Goal: Find specific page/section: Find specific page/section

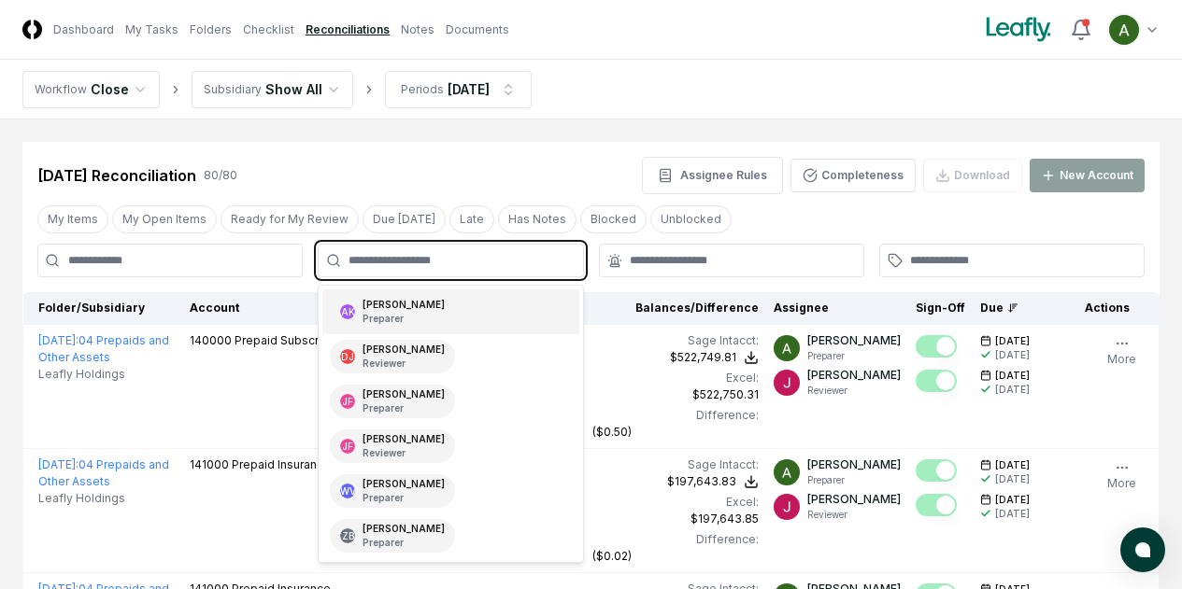
click at [525, 260] on input "text" at bounding box center [459, 260] width 222 height 17
click at [527, 305] on div "[PERSON_NAME] Preparer" at bounding box center [450, 312] width 256 height 45
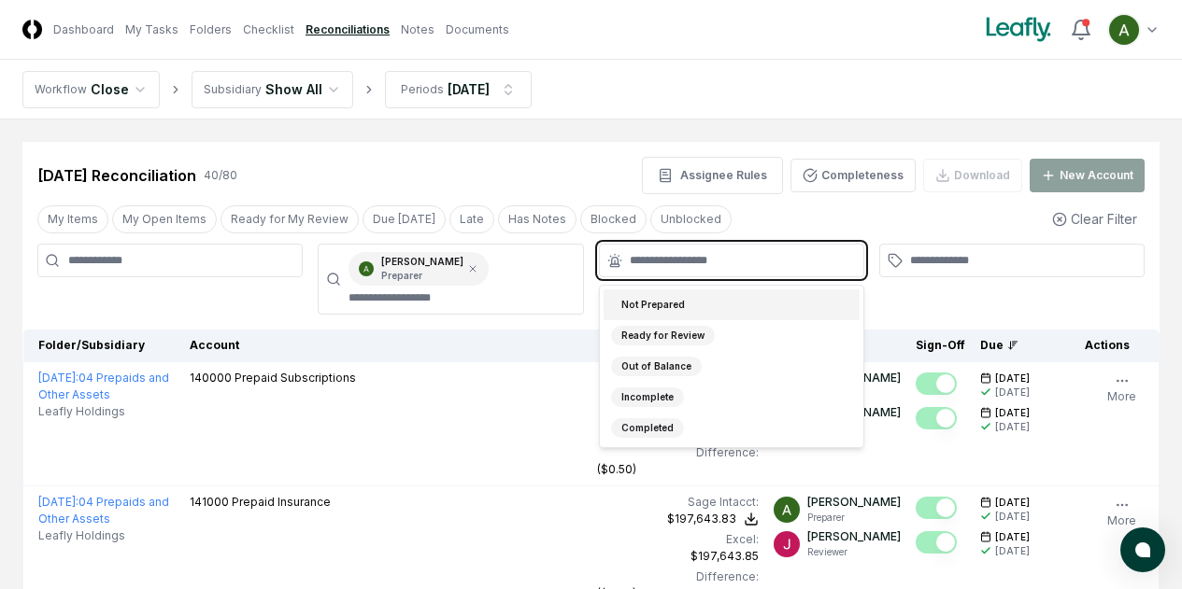
click at [653, 259] on input "text" at bounding box center [741, 260] width 222 height 17
click at [652, 298] on div "Not Prepared" at bounding box center [653, 305] width 84 height 20
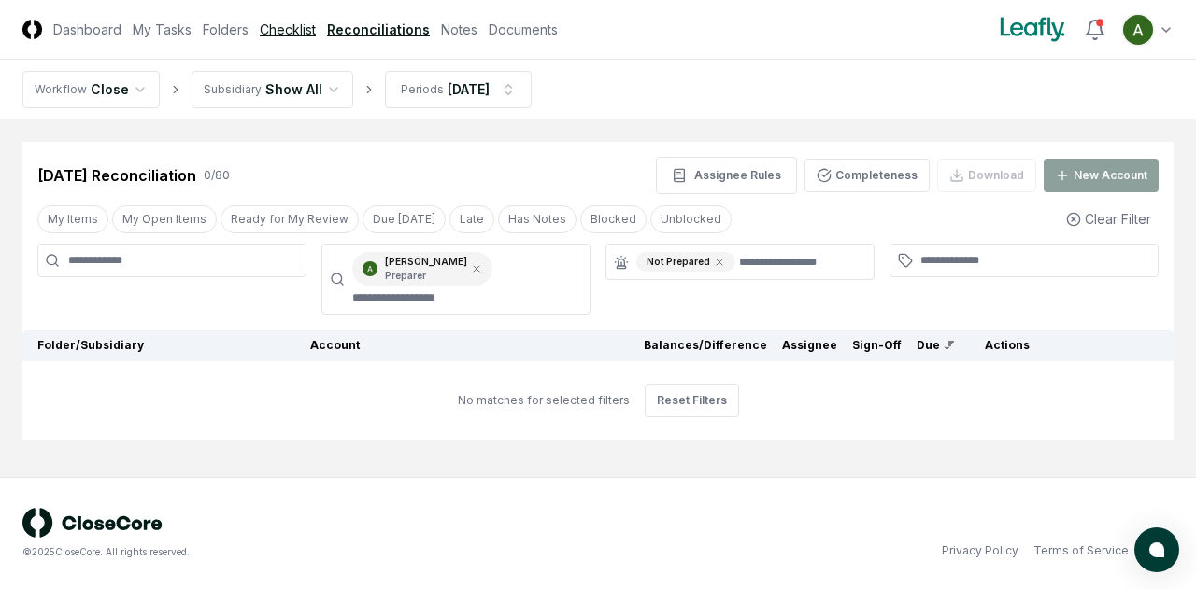
click at [296, 37] on link "Checklist" at bounding box center [288, 30] width 56 height 20
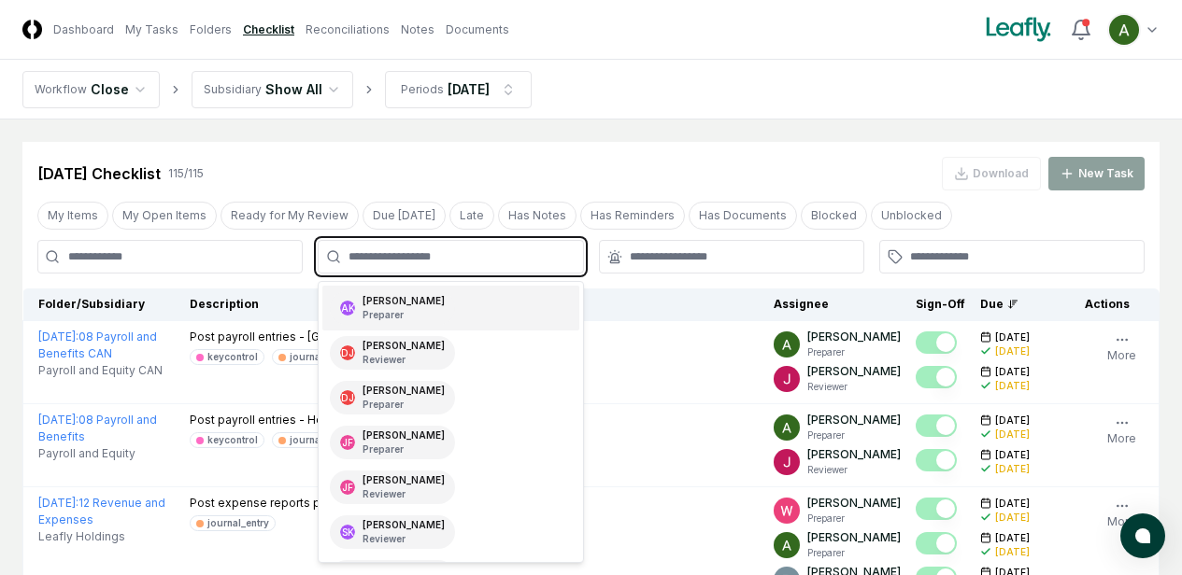
click at [418, 263] on input "text" at bounding box center [459, 257] width 222 height 17
click at [419, 310] on p "Preparer" at bounding box center [403, 315] width 82 height 14
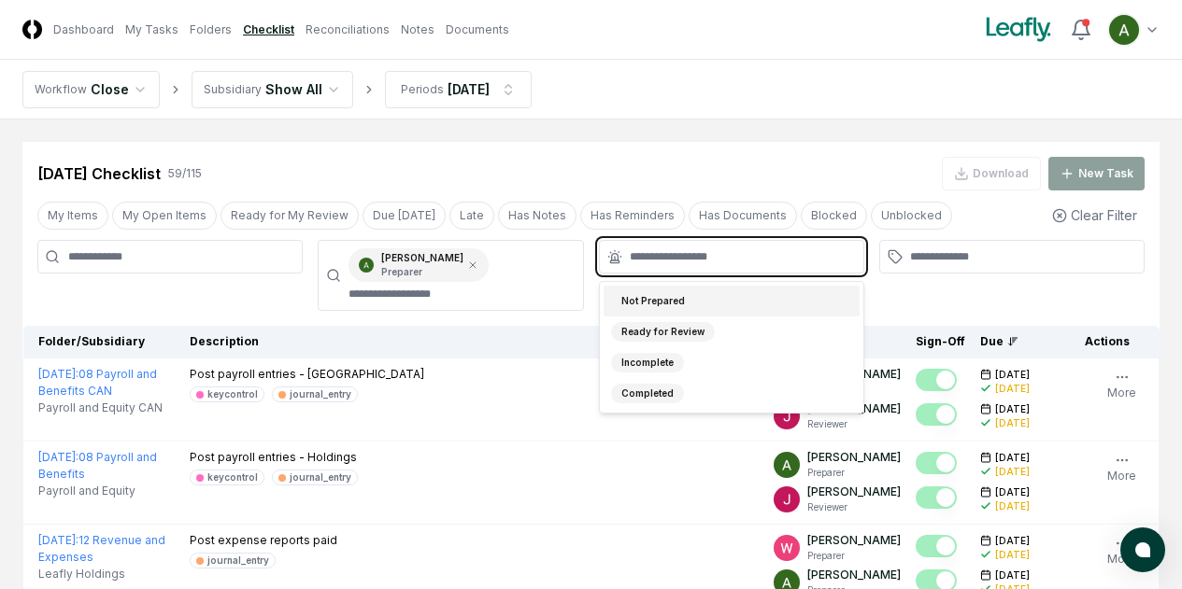
click at [729, 260] on input "text" at bounding box center [741, 257] width 222 height 17
click at [730, 301] on div "Not Prepared" at bounding box center [732, 301] width 256 height 31
